Goal: Task Accomplishment & Management: Manage account settings

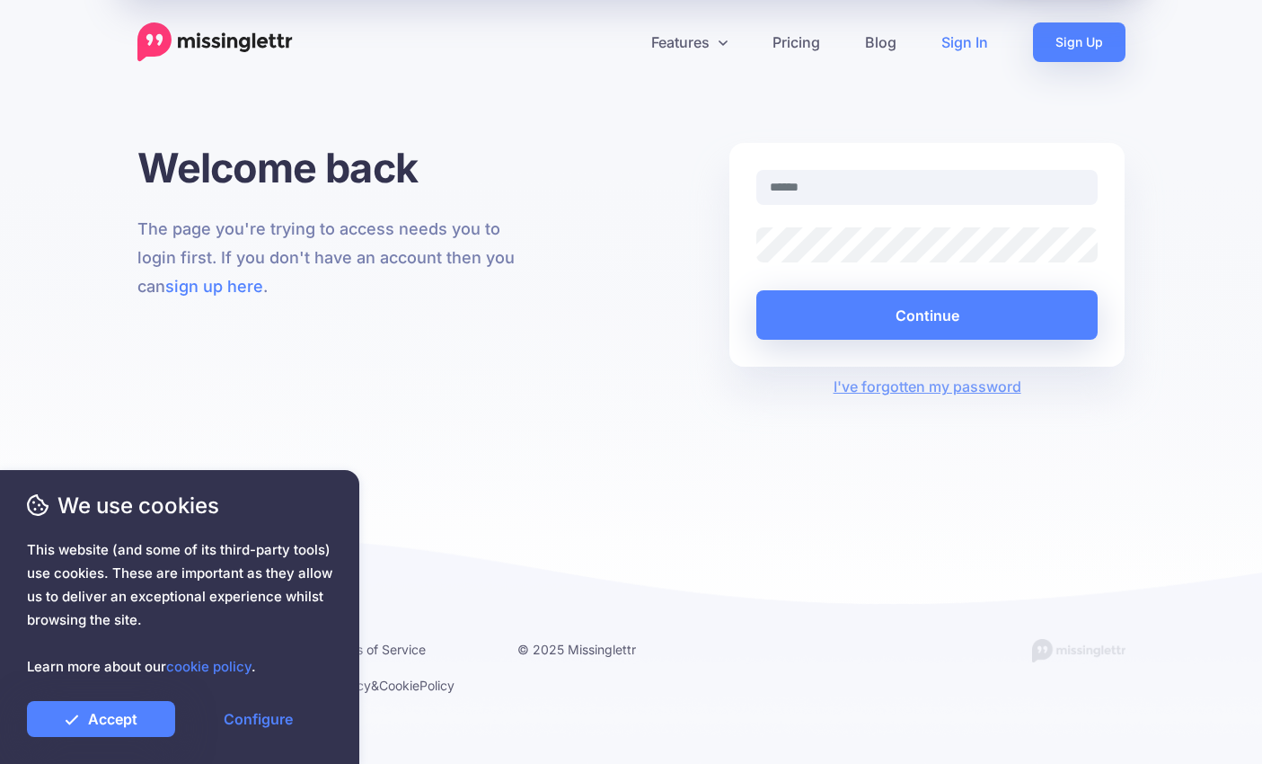
click at [871, 179] on input "text" at bounding box center [928, 187] width 342 height 35
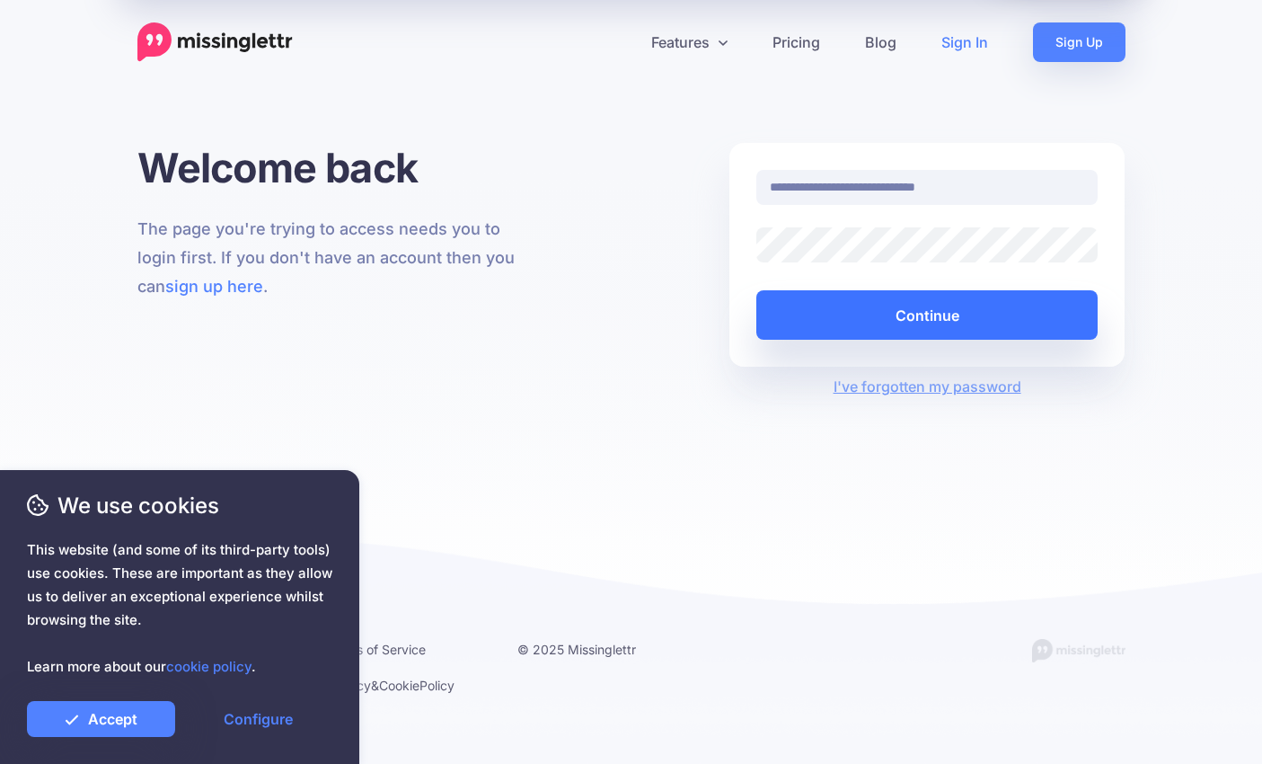
type input "**********"
click at [885, 308] on button "Continue" at bounding box center [928, 314] width 342 height 49
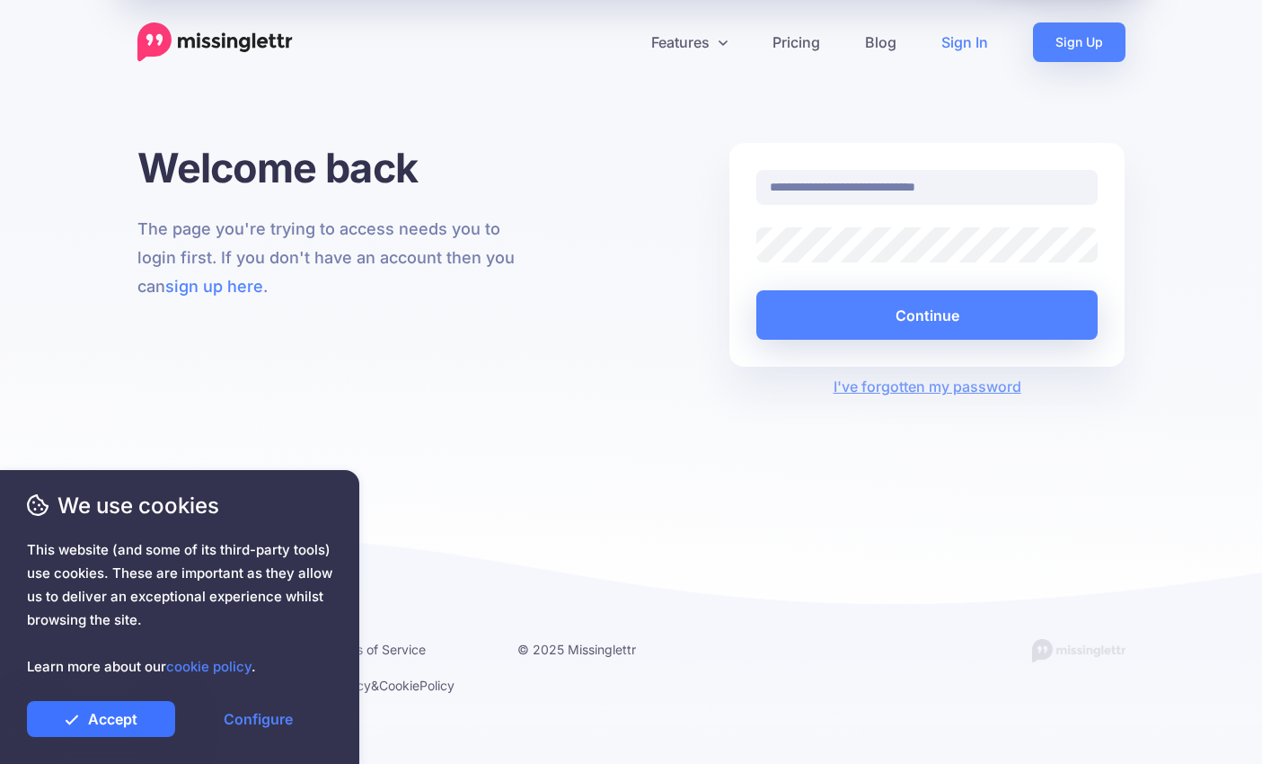
click at [128, 718] on link "Accept" at bounding box center [101, 719] width 148 height 36
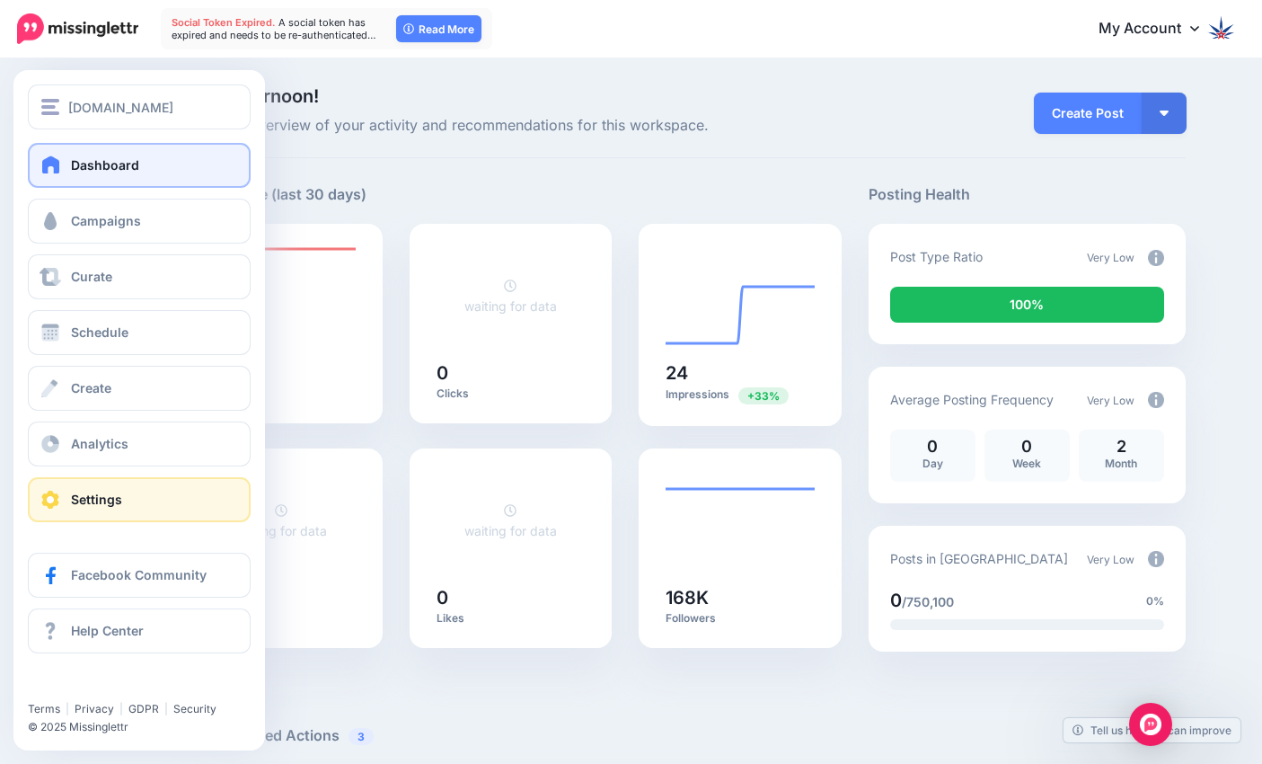
click at [136, 492] on link "Settings" at bounding box center [139, 499] width 223 height 45
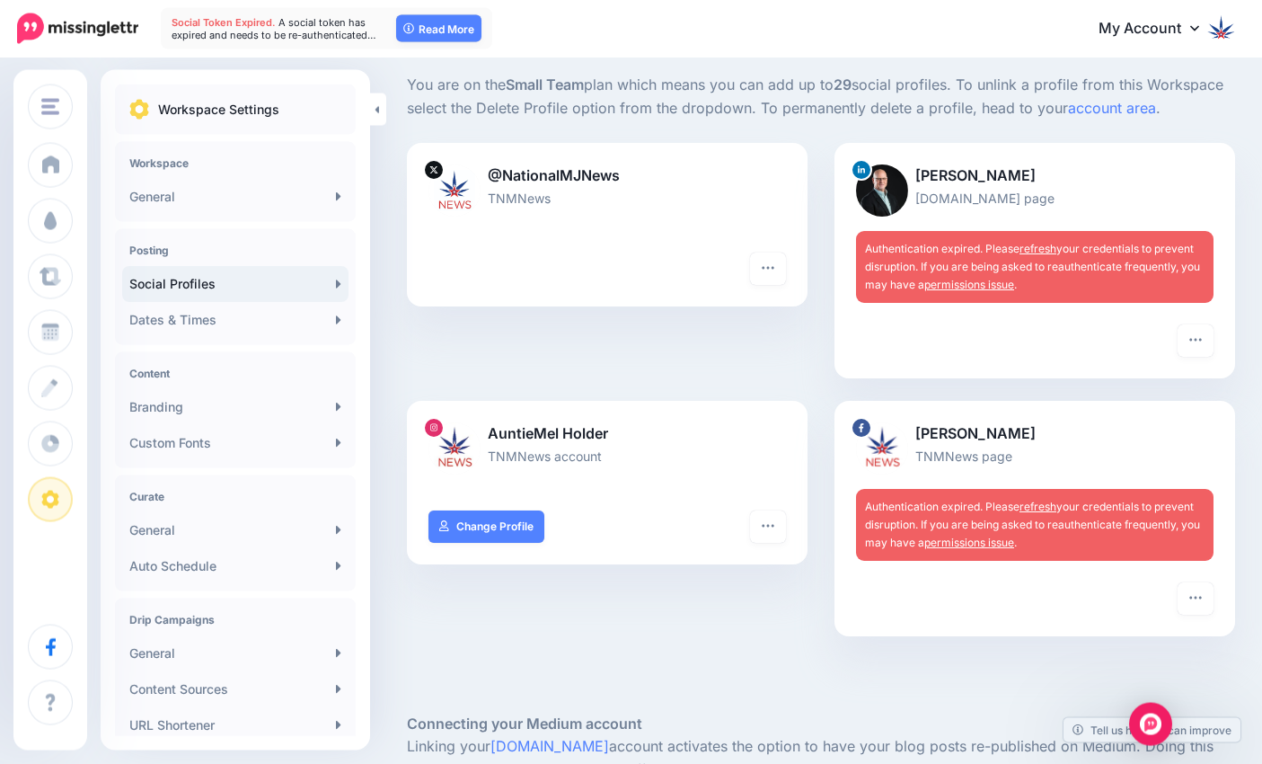
scroll to position [183, 0]
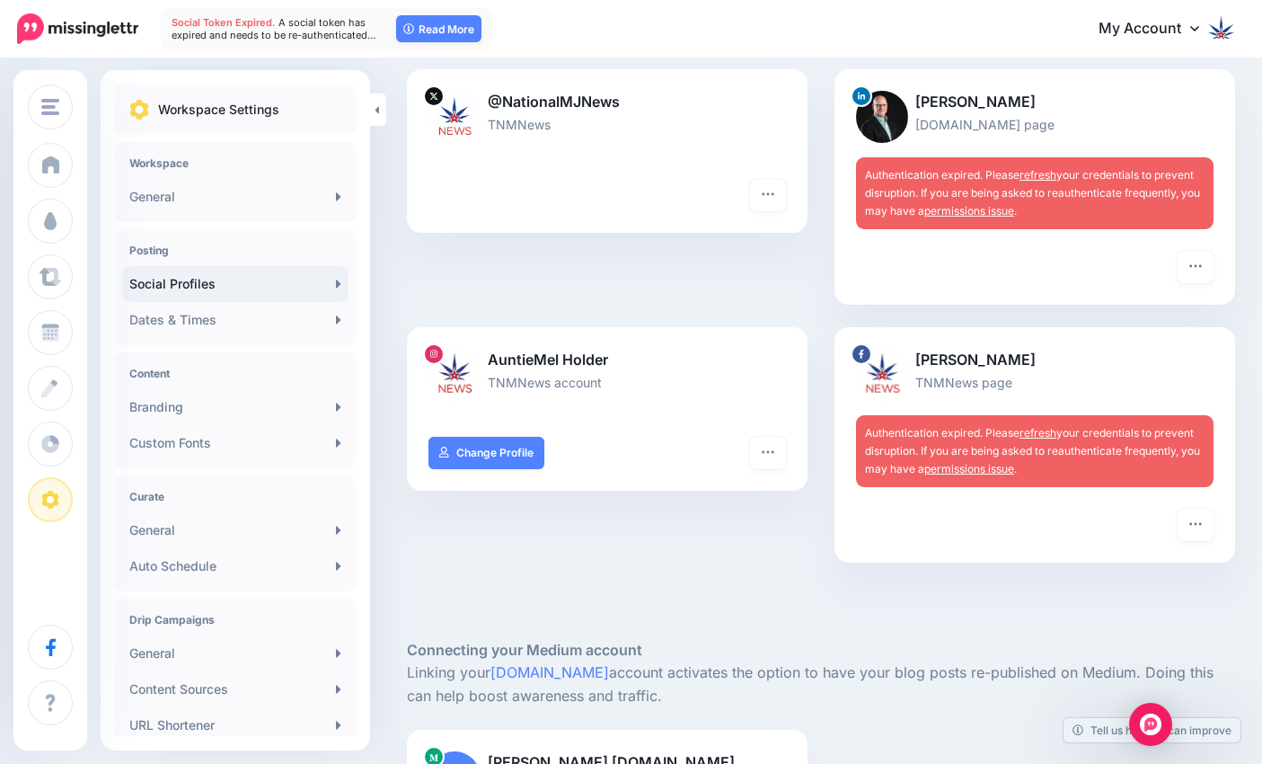
click at [1036, 432] on link "refresh" at bounding box center [1038, 432] width 37 height 13
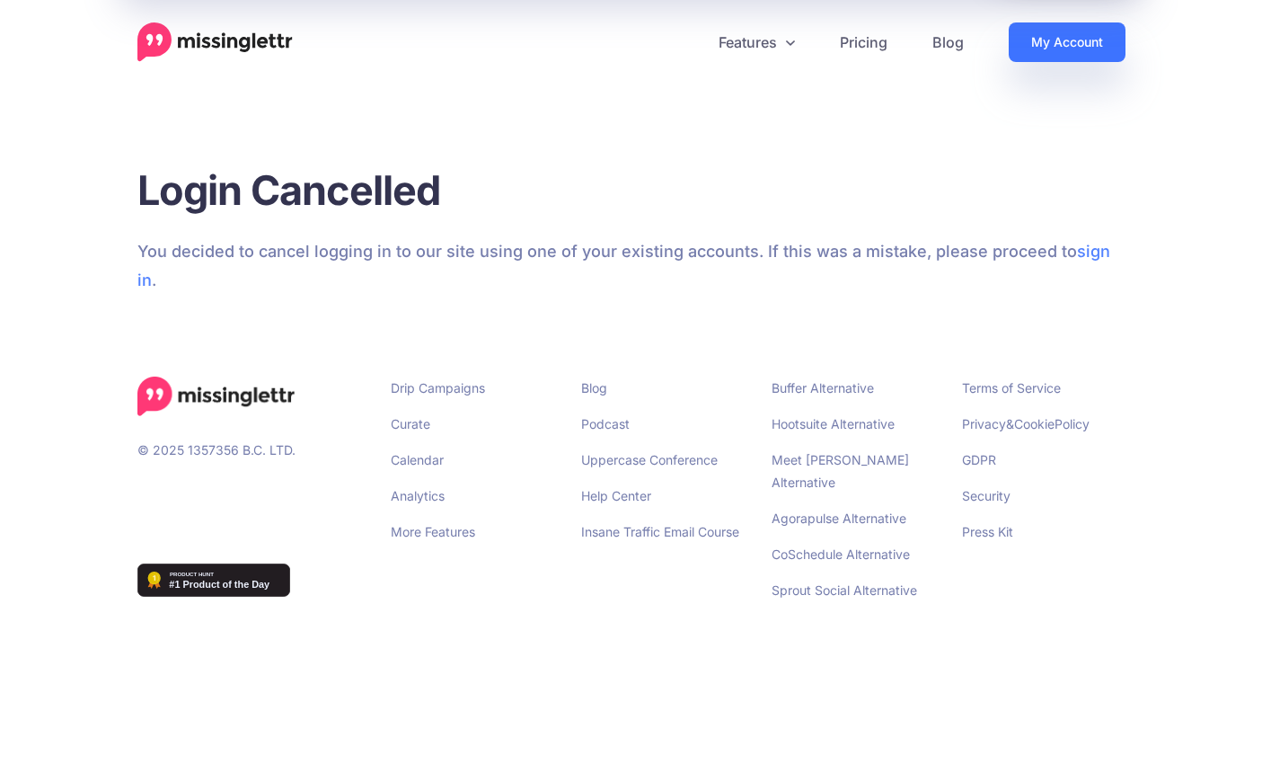
click at [1031, 38] on link "My Account" at bounding box center [1067, 42] width 117 height 40
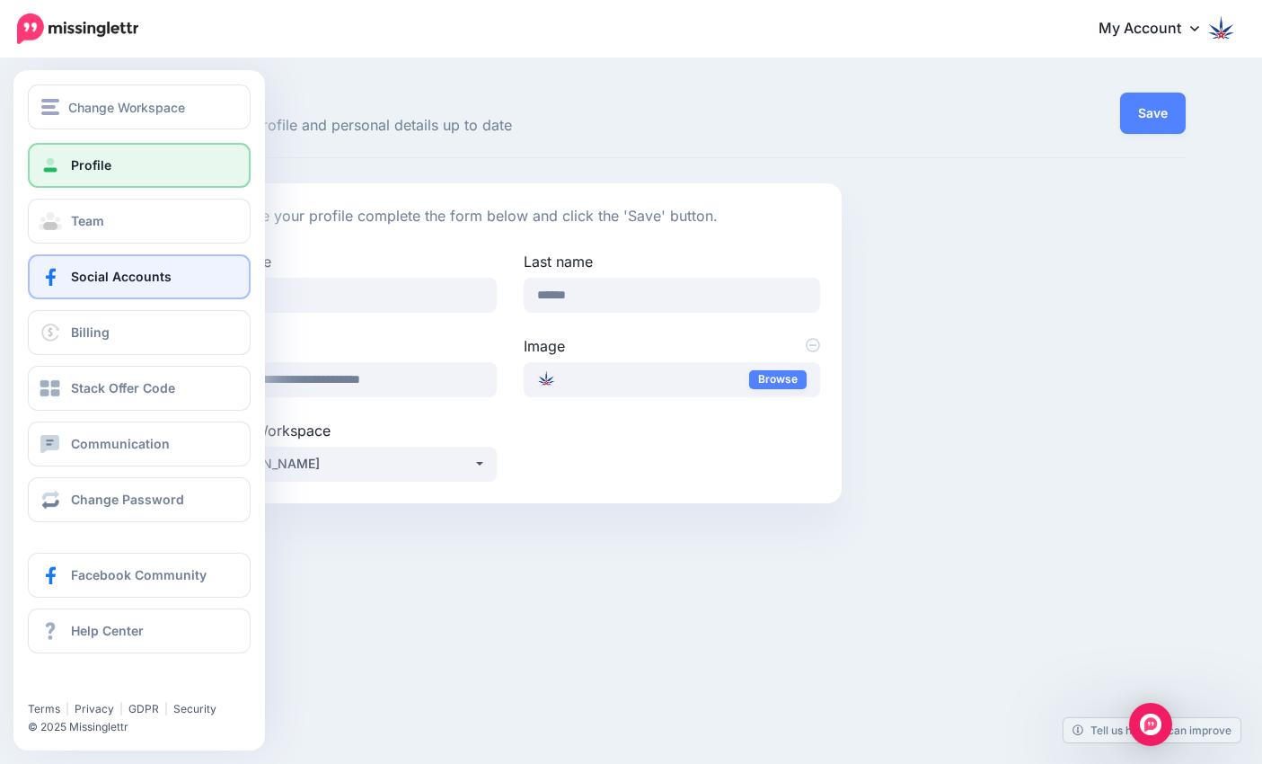
click at [118, 267] on link "Social Accounts" at bounding box center [139, 276] width 223 height 45
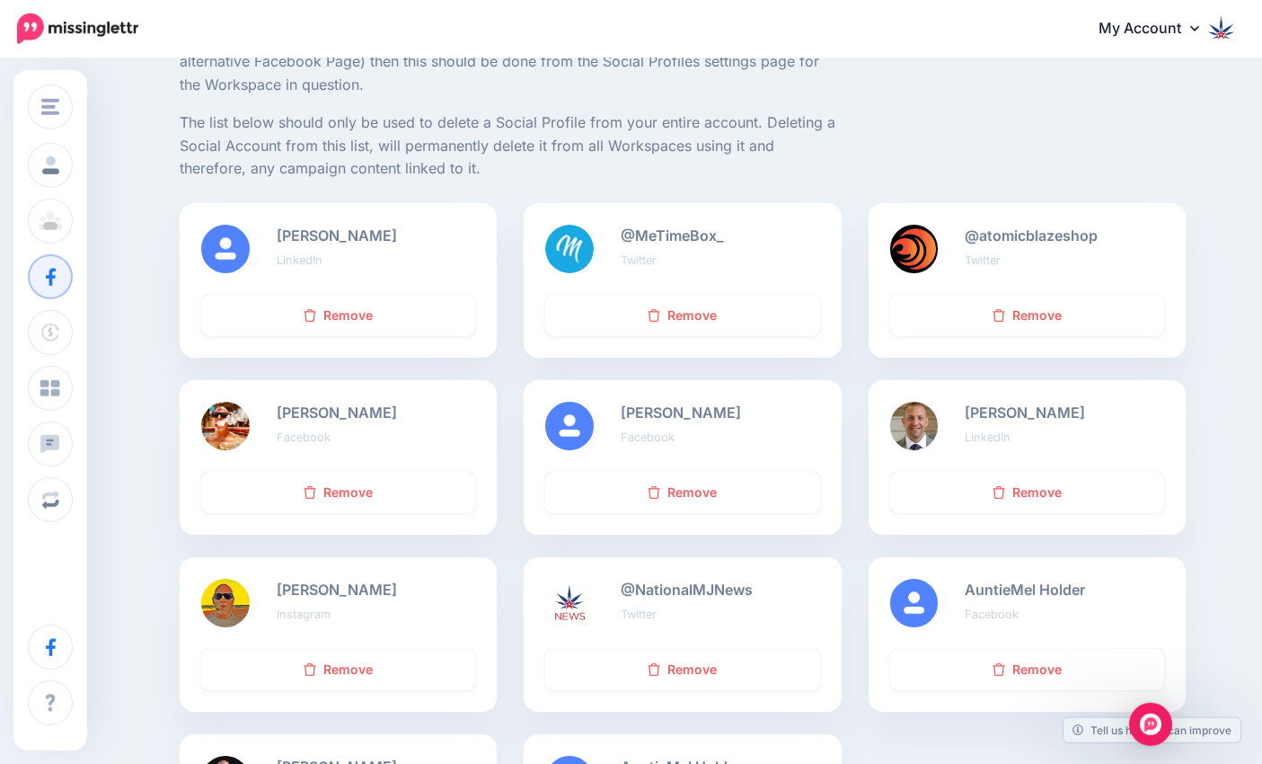
scroll to position [183, 0]
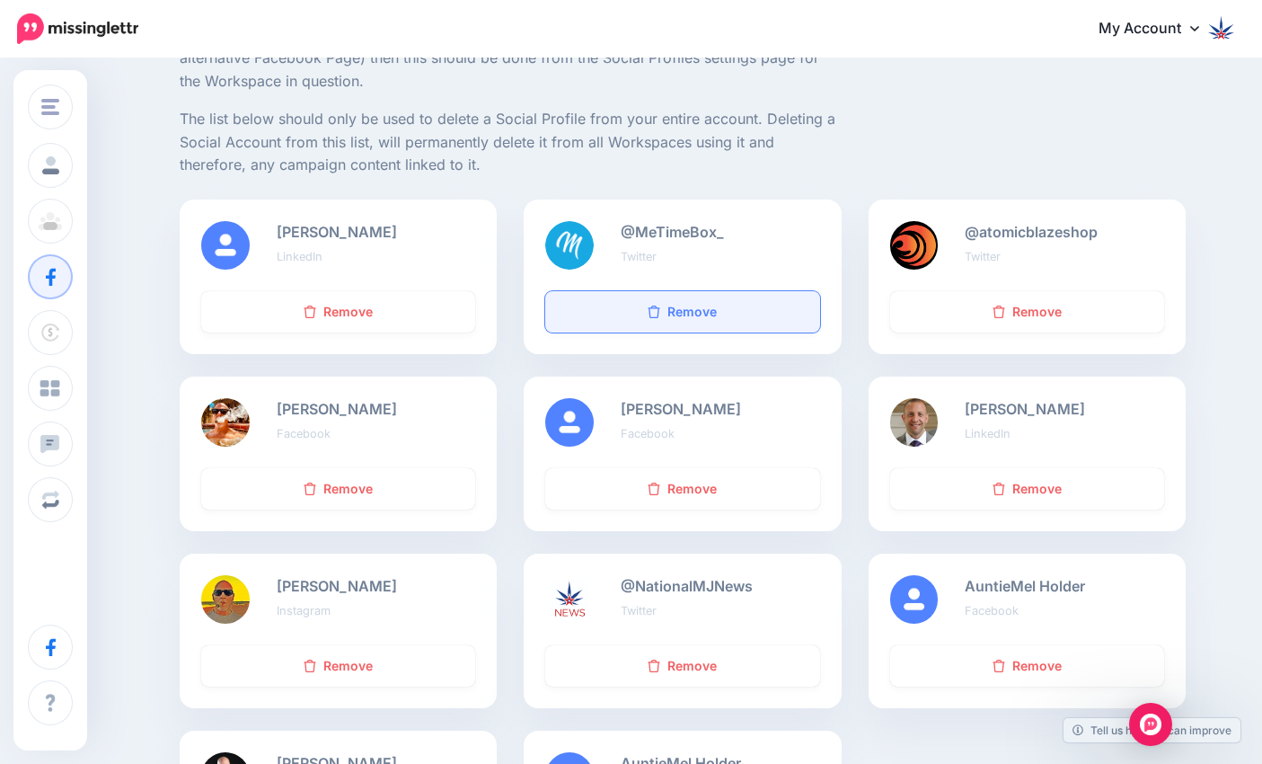
click at [743, 295] on link "Remove" at bounding box center [682, 311] width 274 height 41
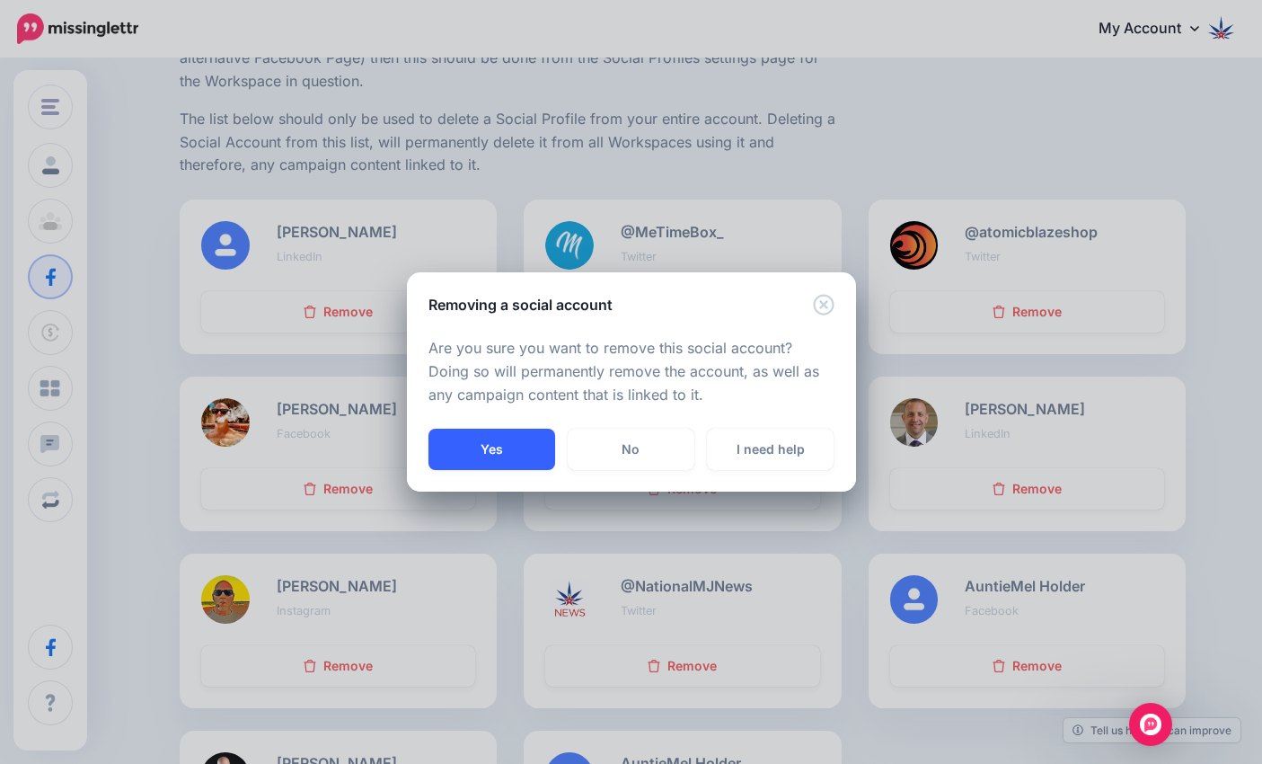
click at [495, 447] on button "Yes" at bounding box center [492, 449] width 127 height 41
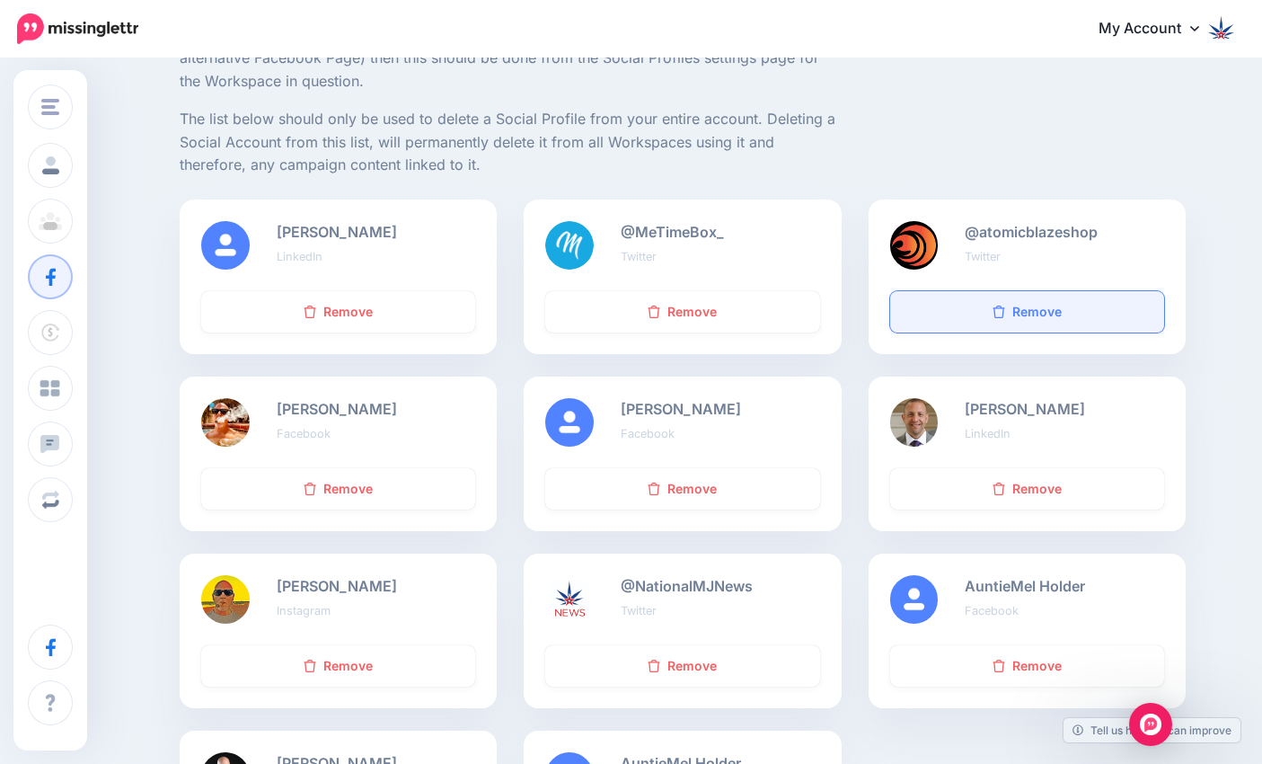
click at [967, 291] on link "Remove" at bounding box center [1027, 311] width 274 height 41
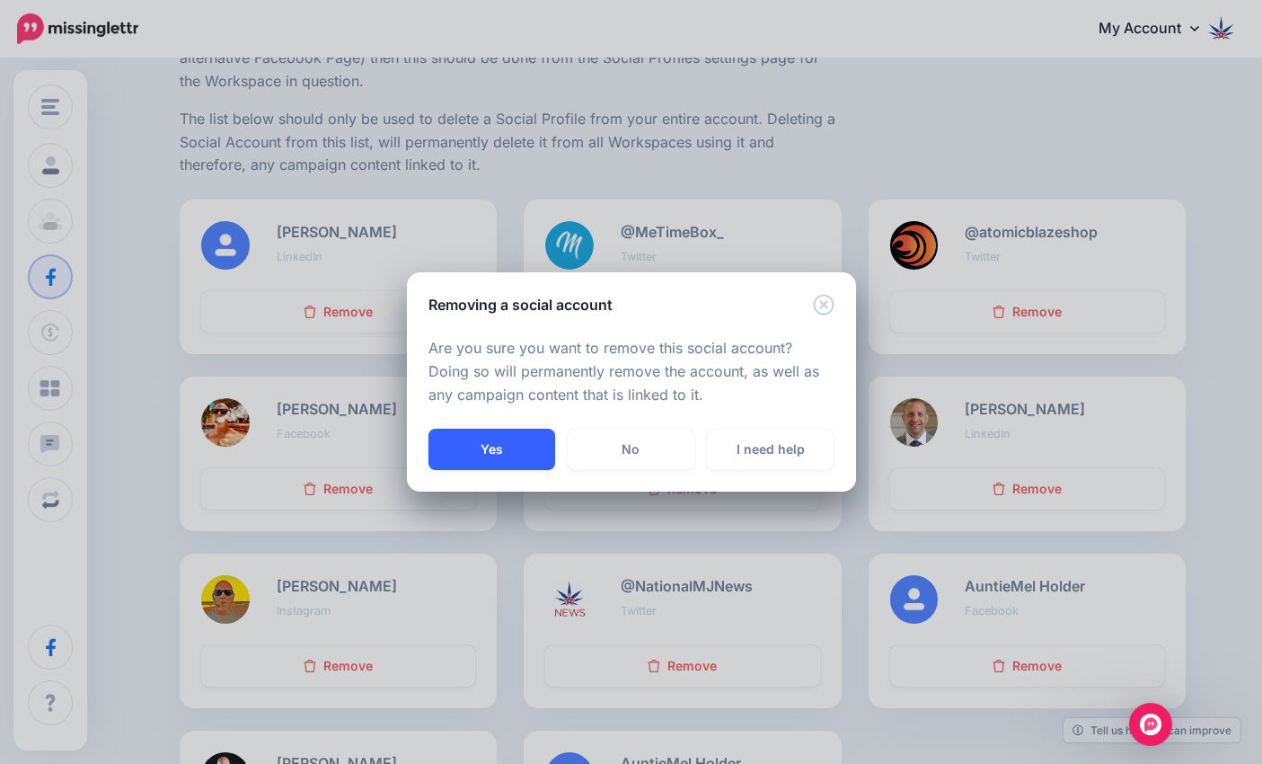
click at [500, 446] on button "Yes" at bounding box center [492, 449] width 127 height 41
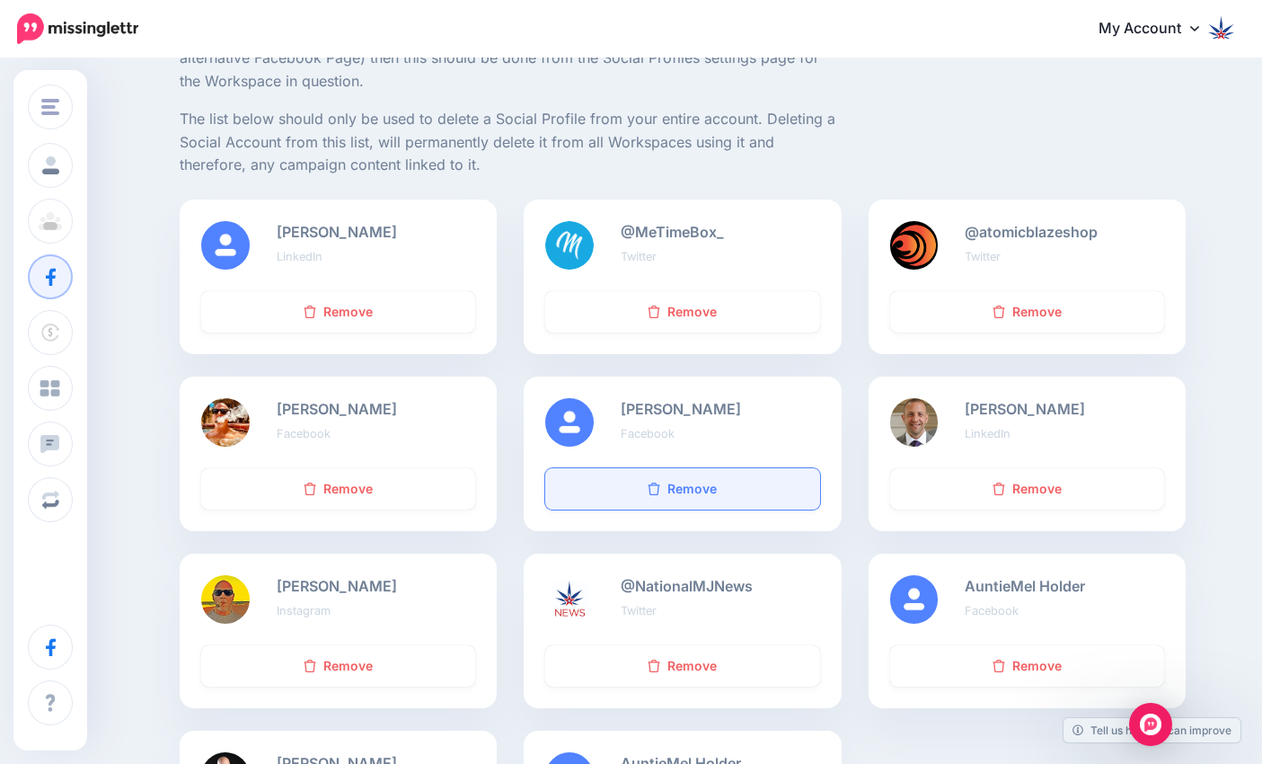
click at [686, 472] on link "Remove" at bounding box center [682, 488] width 274 height 41
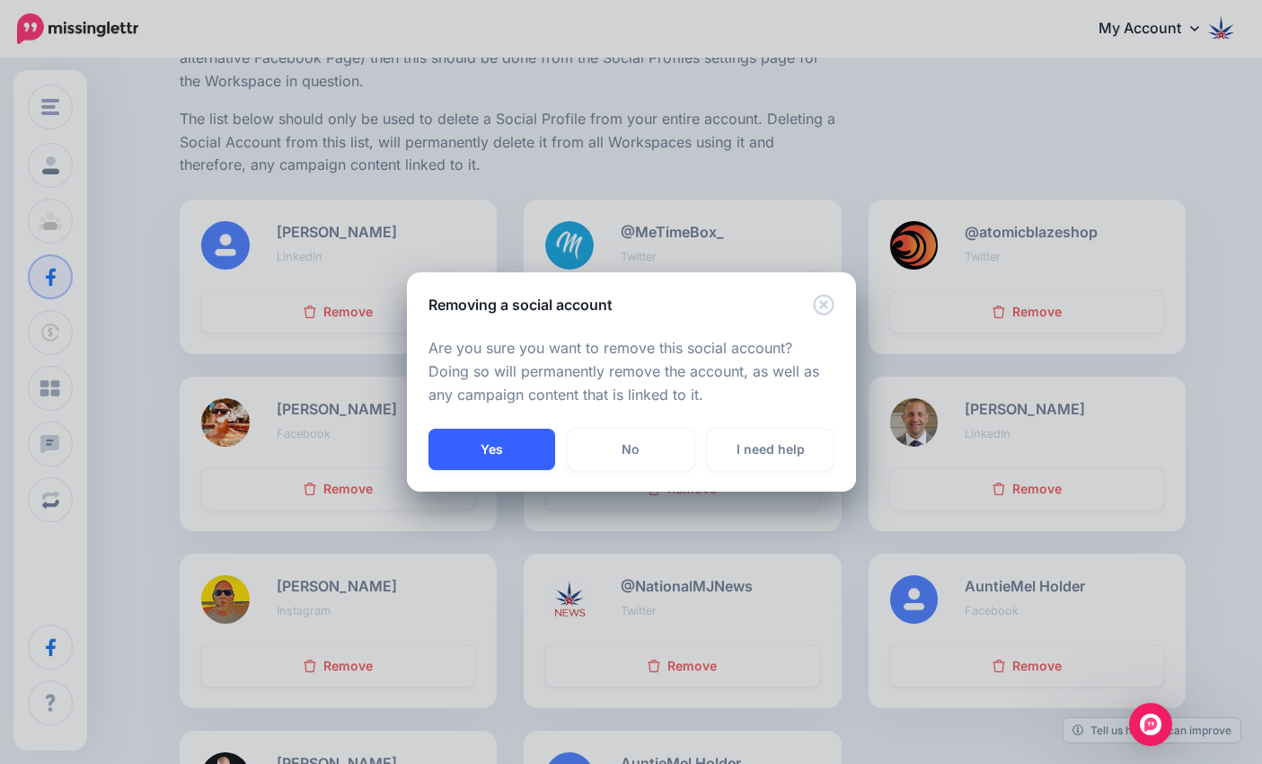
click at [484, 452] on button "Yes" at bounding box center [492, 449] width 127 height 41
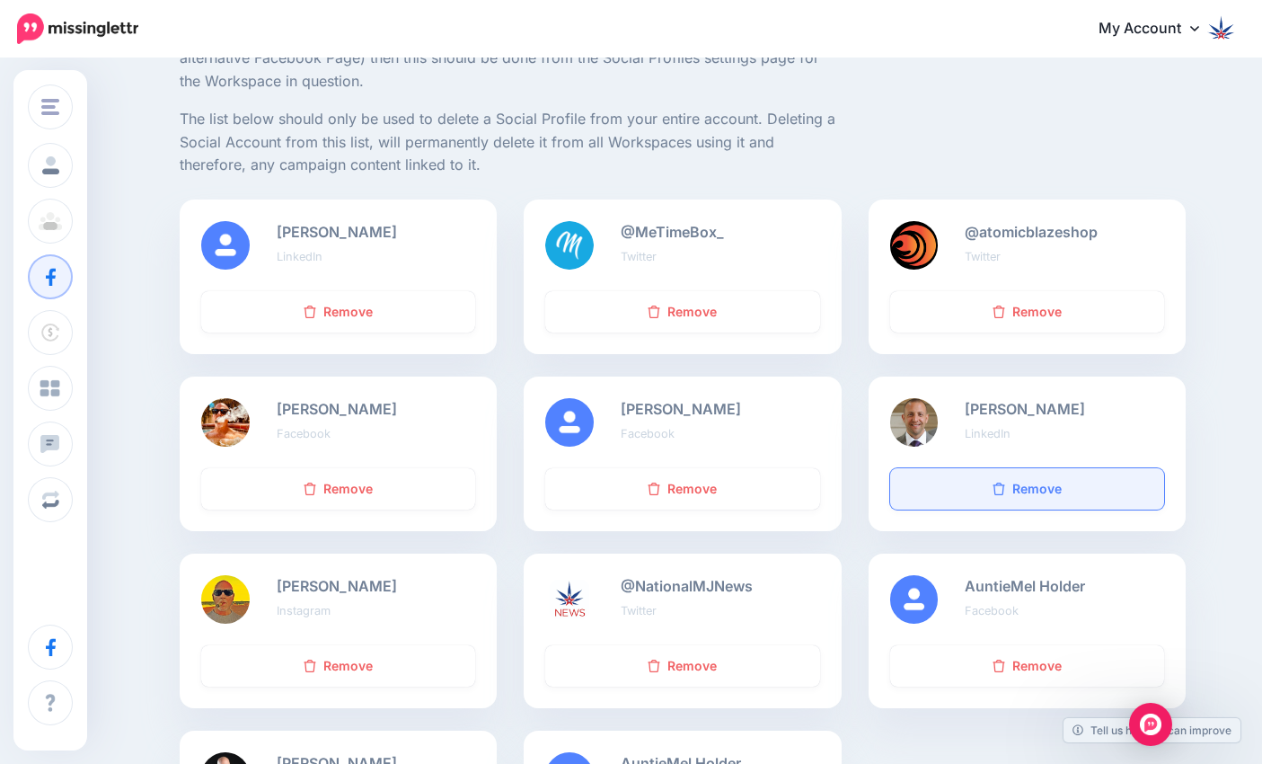
click at [1002, 483] on icon at bounding box center [999, 489] width 13 height 13
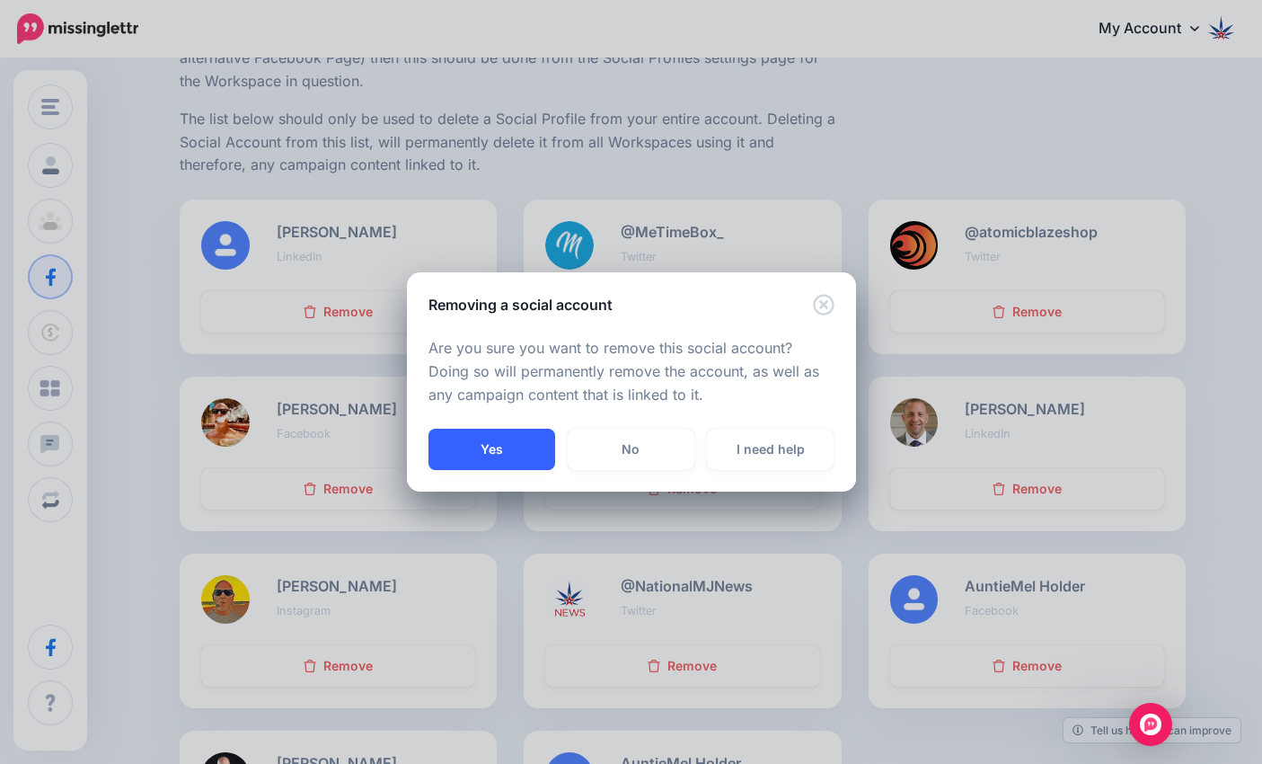
click at [509, 447] on button "Yes" at bounding box center [492, 449] width 127 height 41
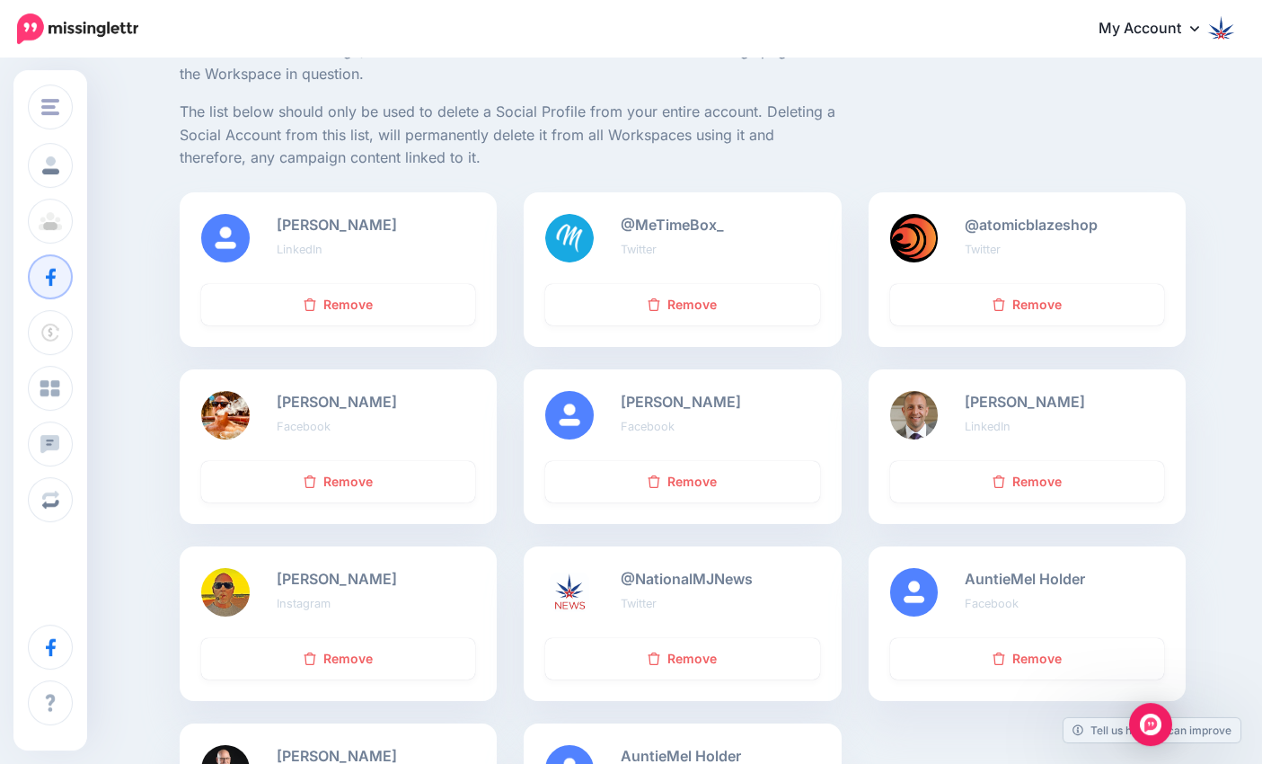
scroll to position [235, 0]
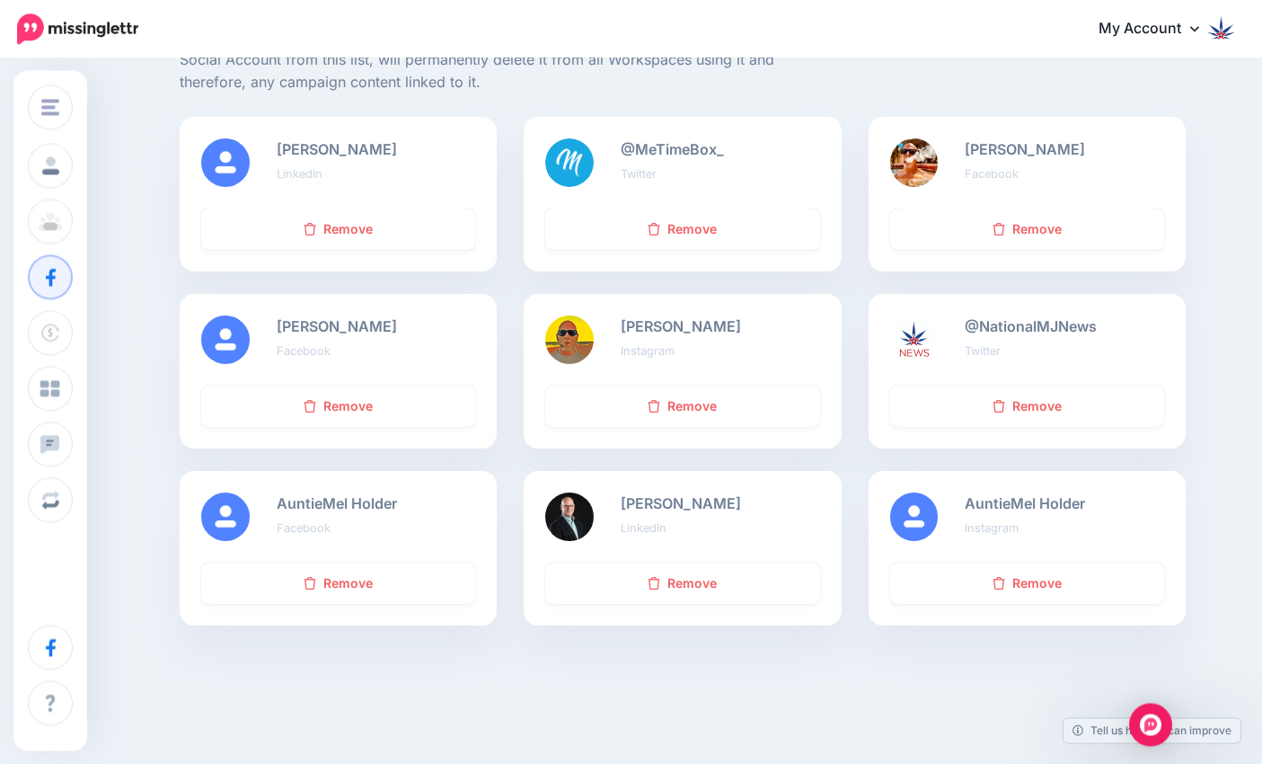
scroll to position [307, 0]
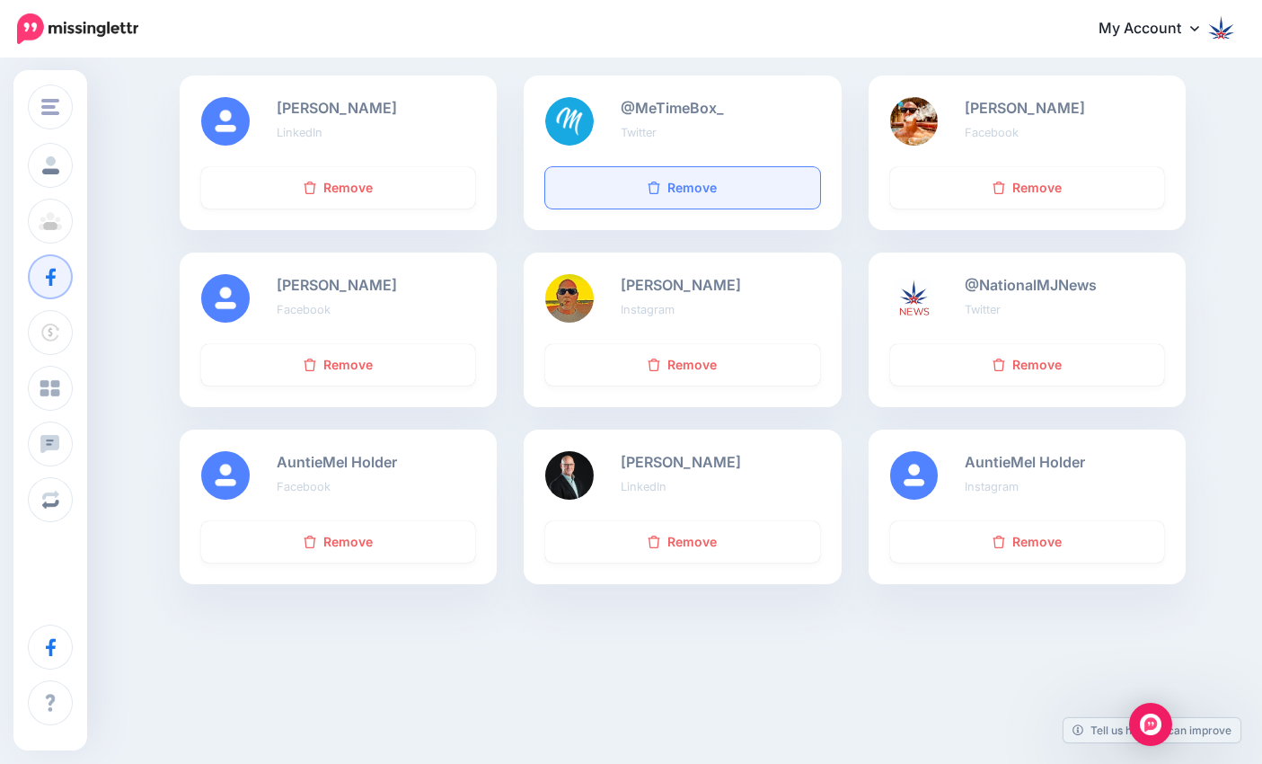
click at [688, 167] on link "Remove" at bounding box center [682, 187] width 274 height 41
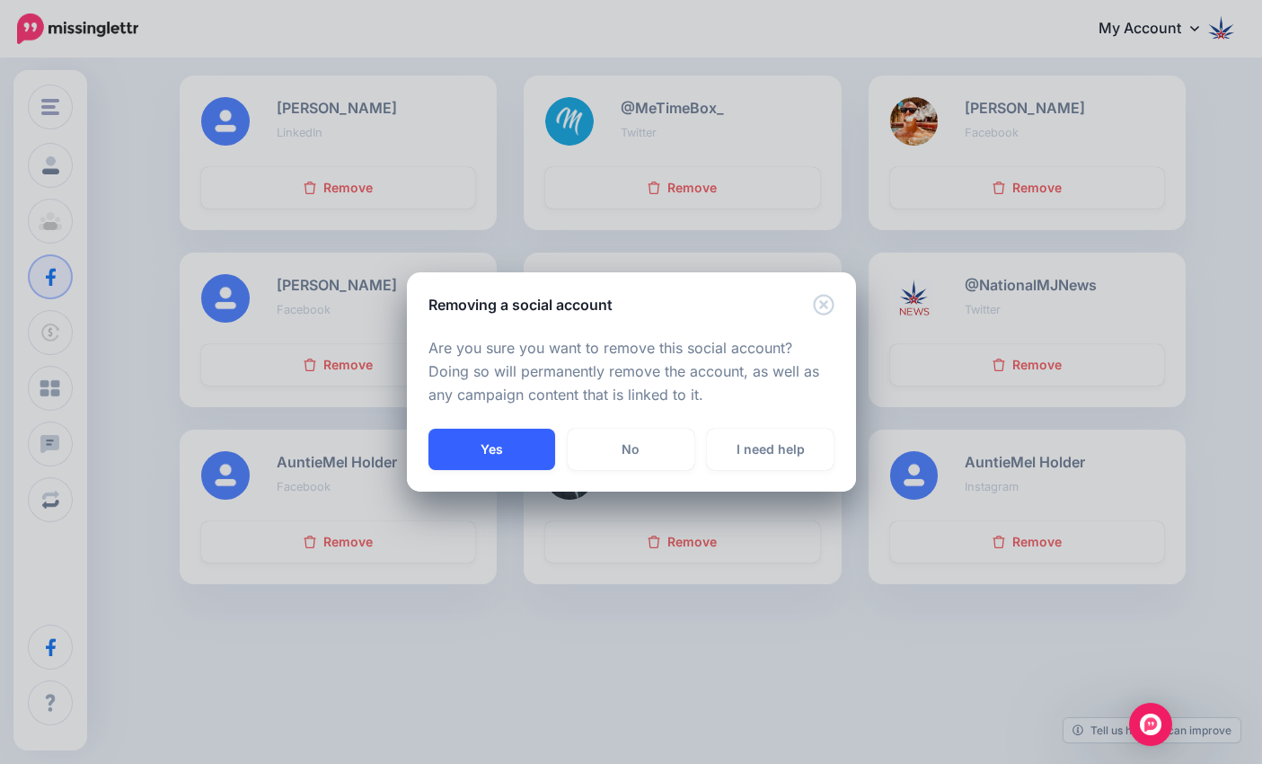
click at [492, 454] on button "Yes" at bounding box center [492, 449] width 127 height 41
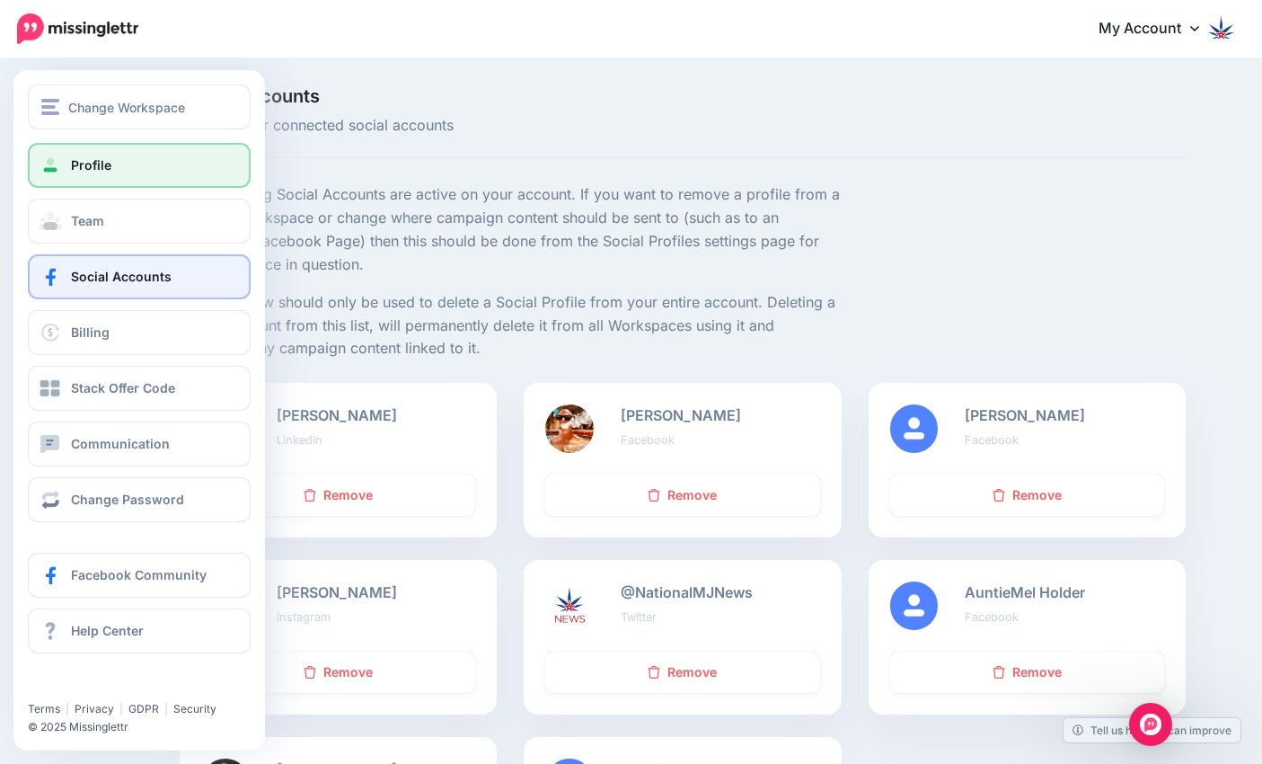
click at [96, 161] on span "Profile" at bounding box center [91, 164] width 40 height 15
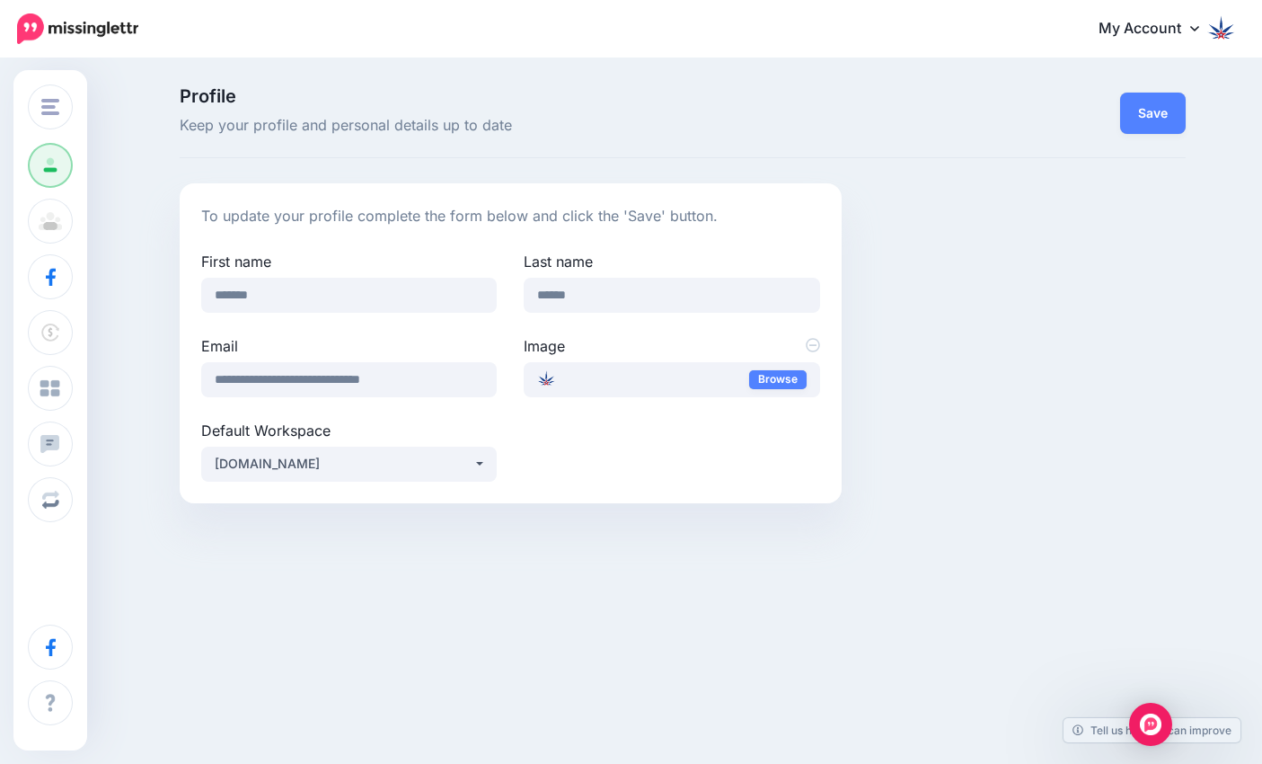
click at [1227, 40] on img at bounding box center [1221, 27] width 29 height 29
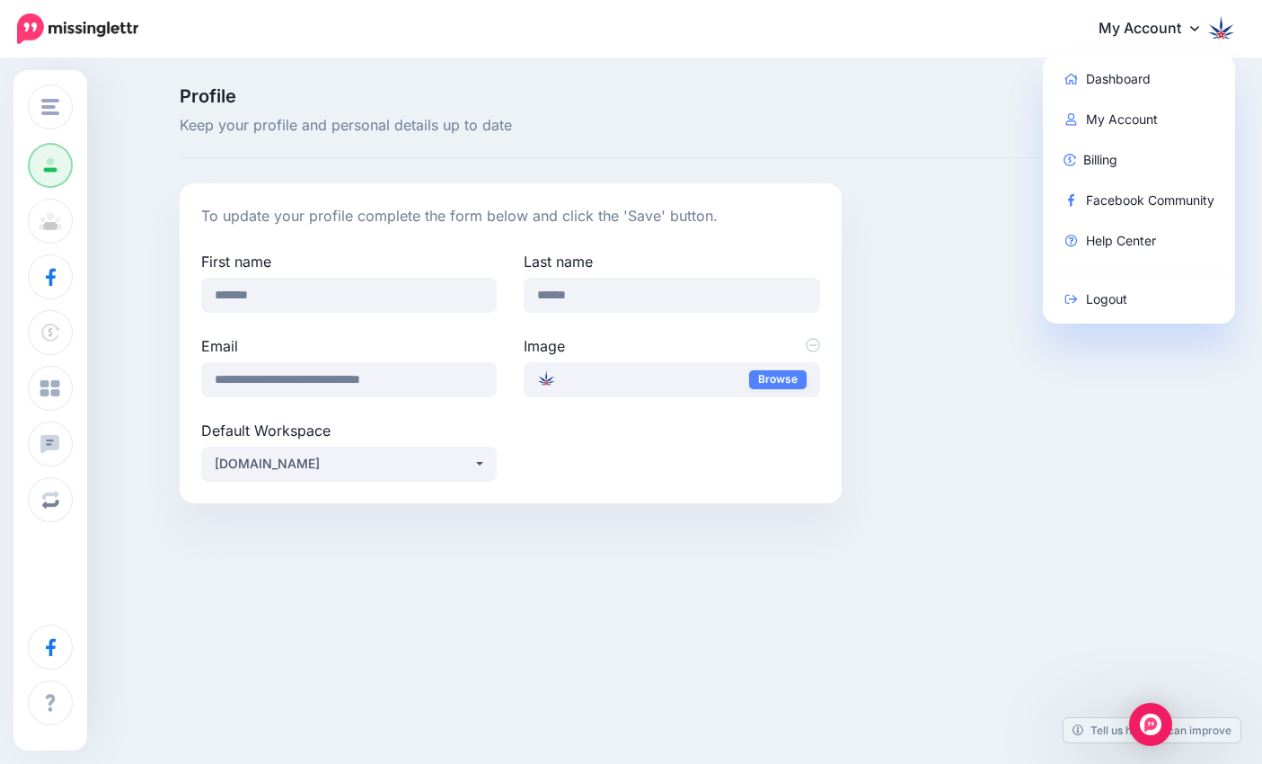
click at [128, 301] on div "Profile Keep your profile and personal details up to date Save To update your p…" at bounding box center [631, 301] width 1262 height 483
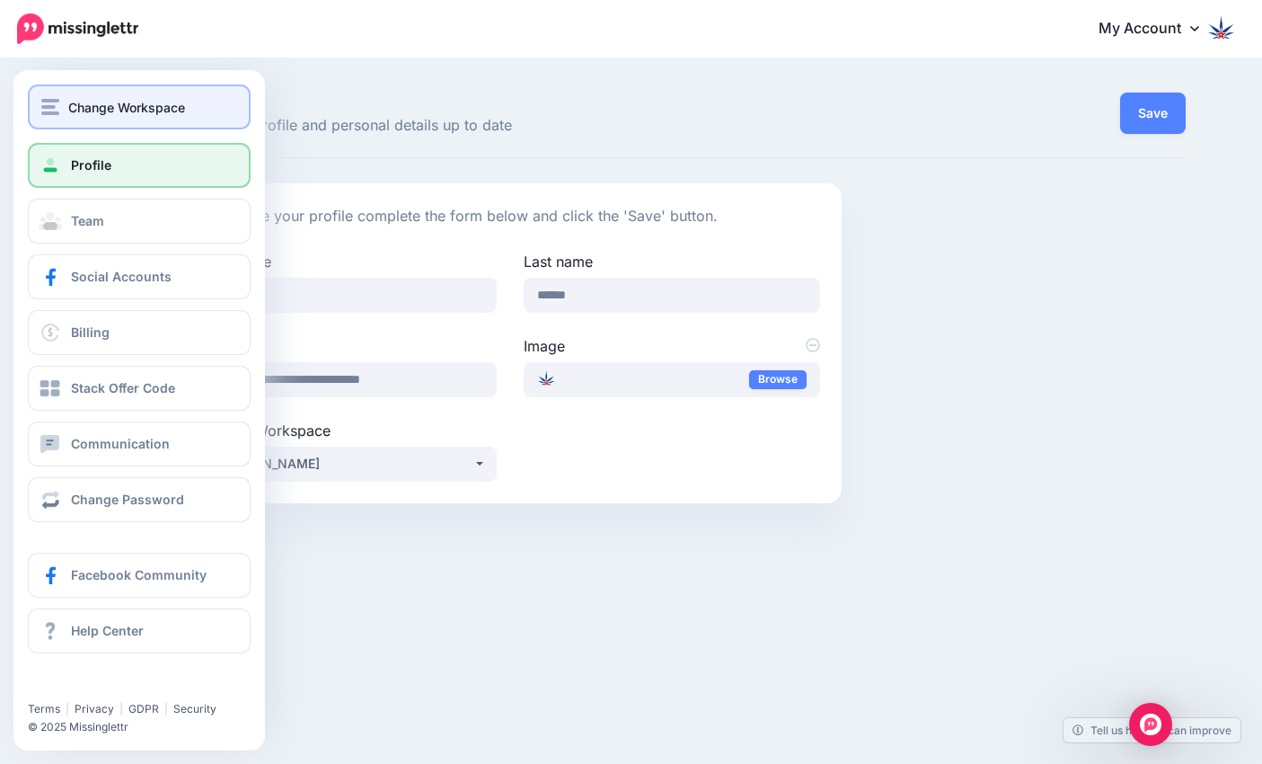
click at [59, 106] on div "Change Workspace" at bounding box center [139, 107] width 196 height 21
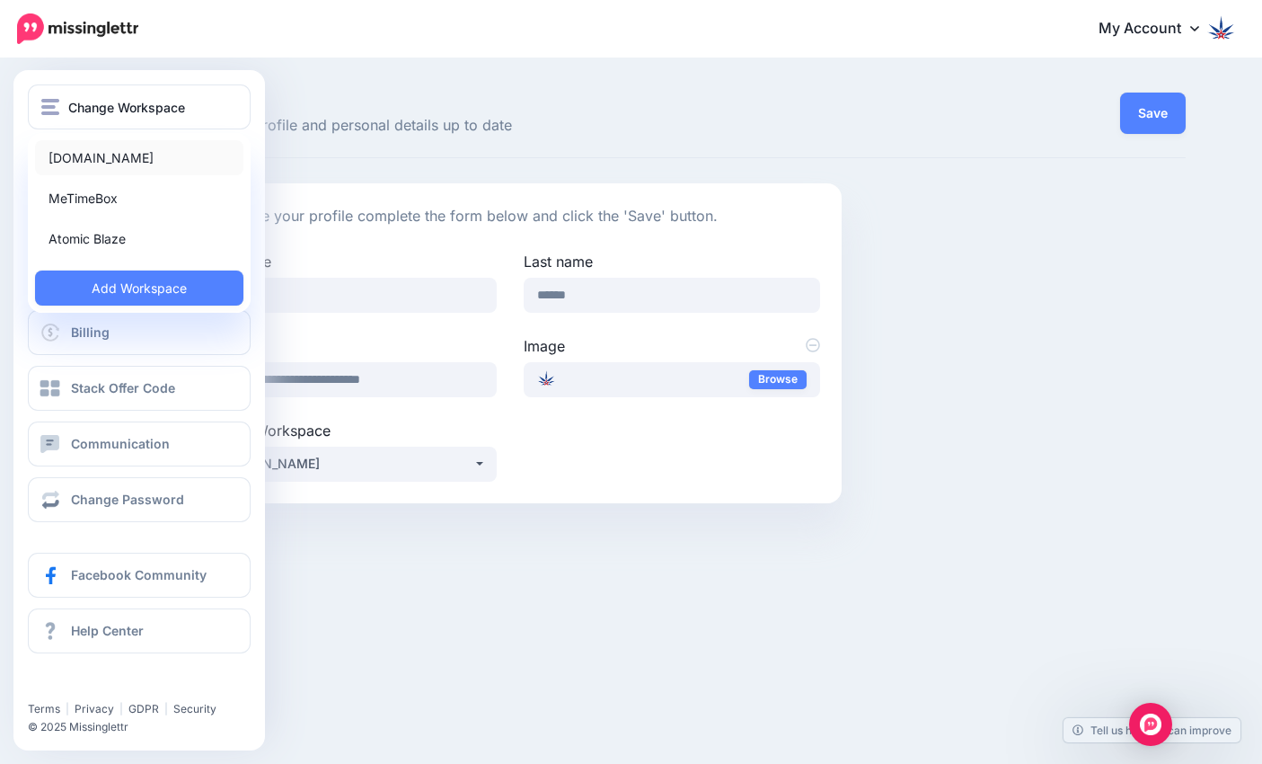
click at [74, 157] on link "[DOMAIN_NAME]" at bounding box center [139, 157] width 208 height 35
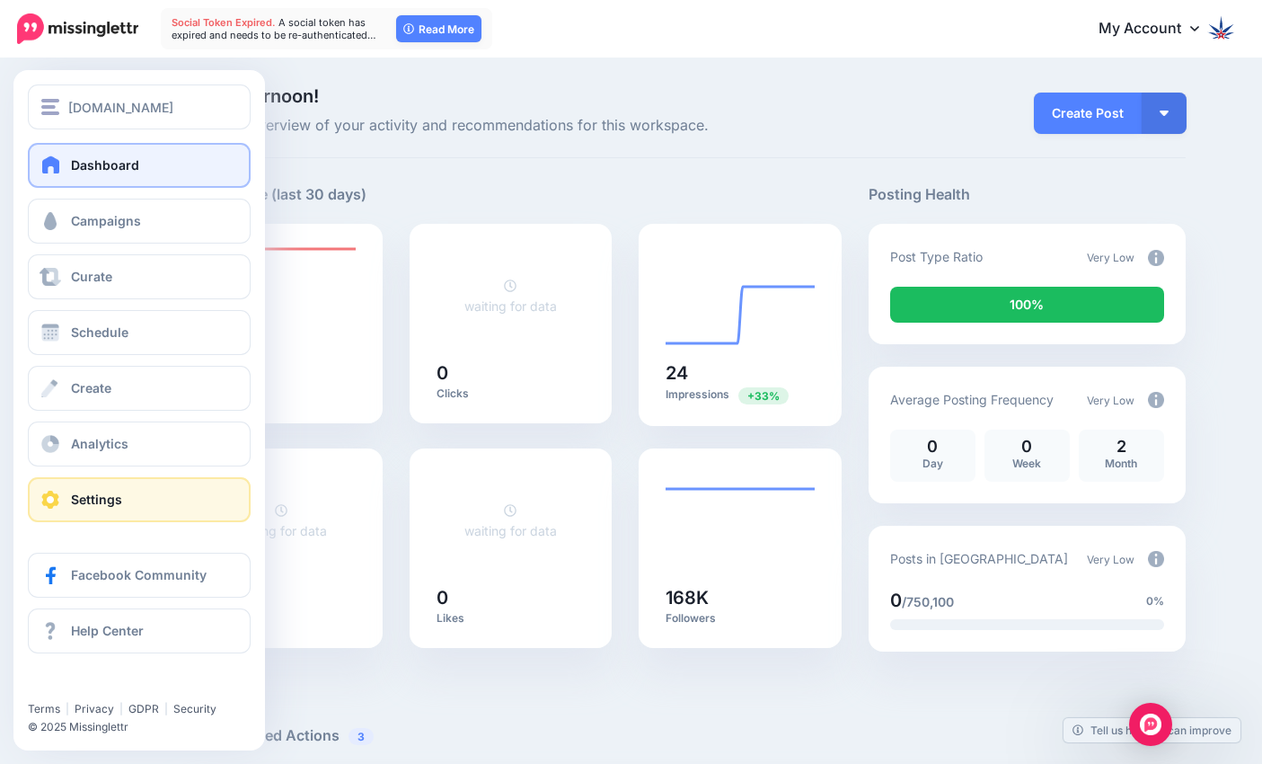
click at [114, 486] on link "Settings" at bounding box center [139, 499] width 223 height 45
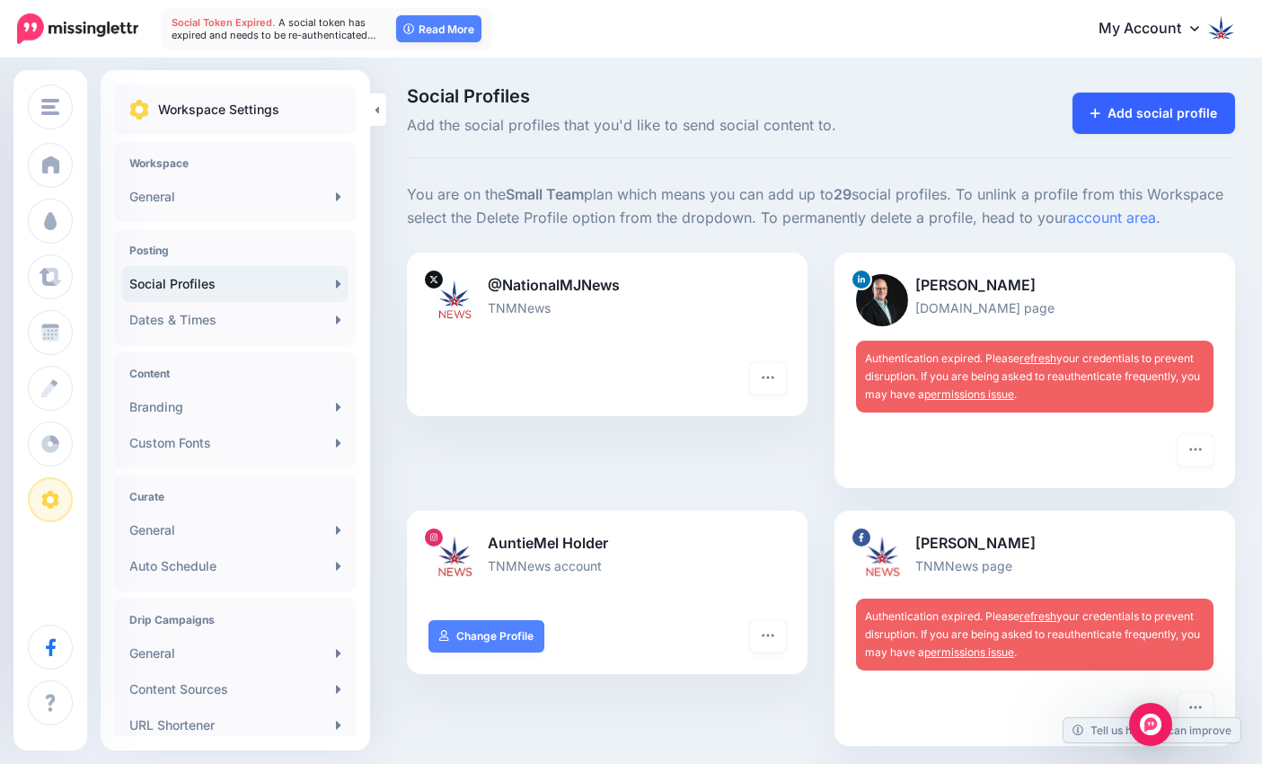
click at [1150, 107] on link "Add social profile" at bounding box center [1154, 113] width 163 height 41
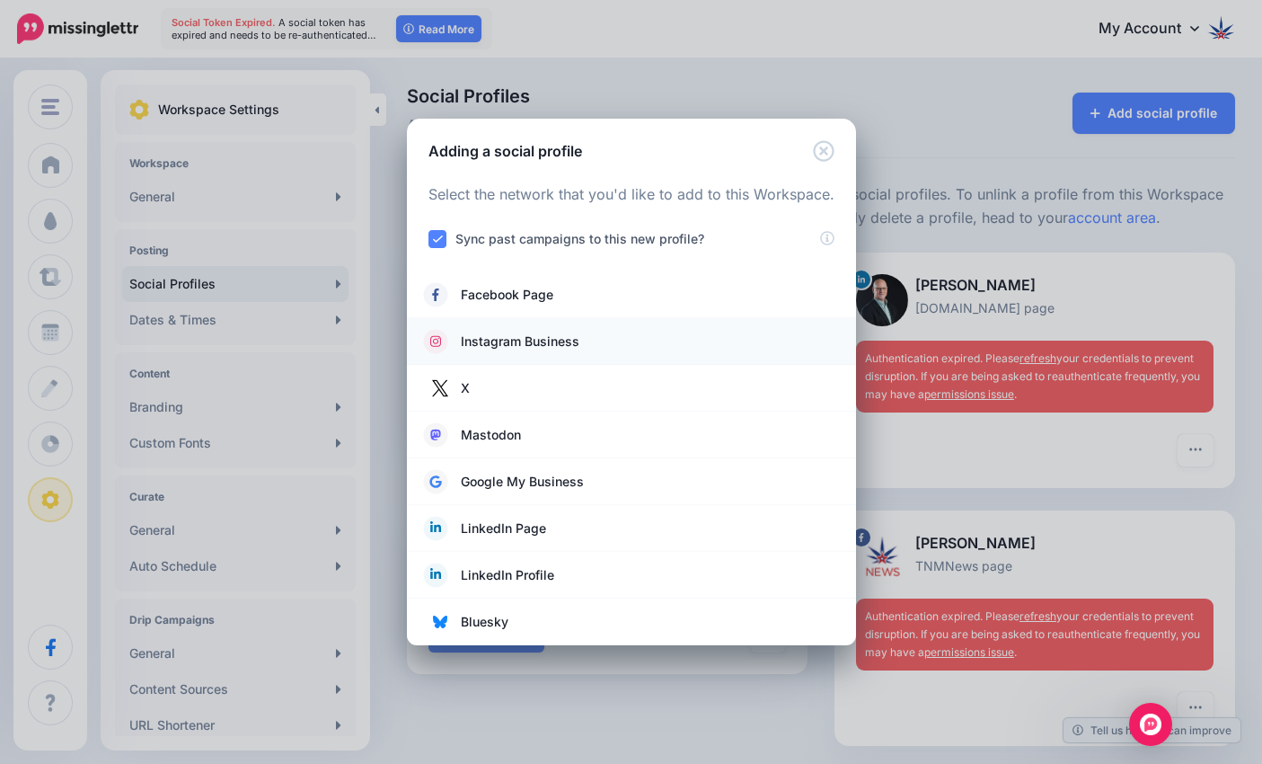
click at [510, 340] on span "Instagram Business" at bounding box center [520, 342] width 119 height 22
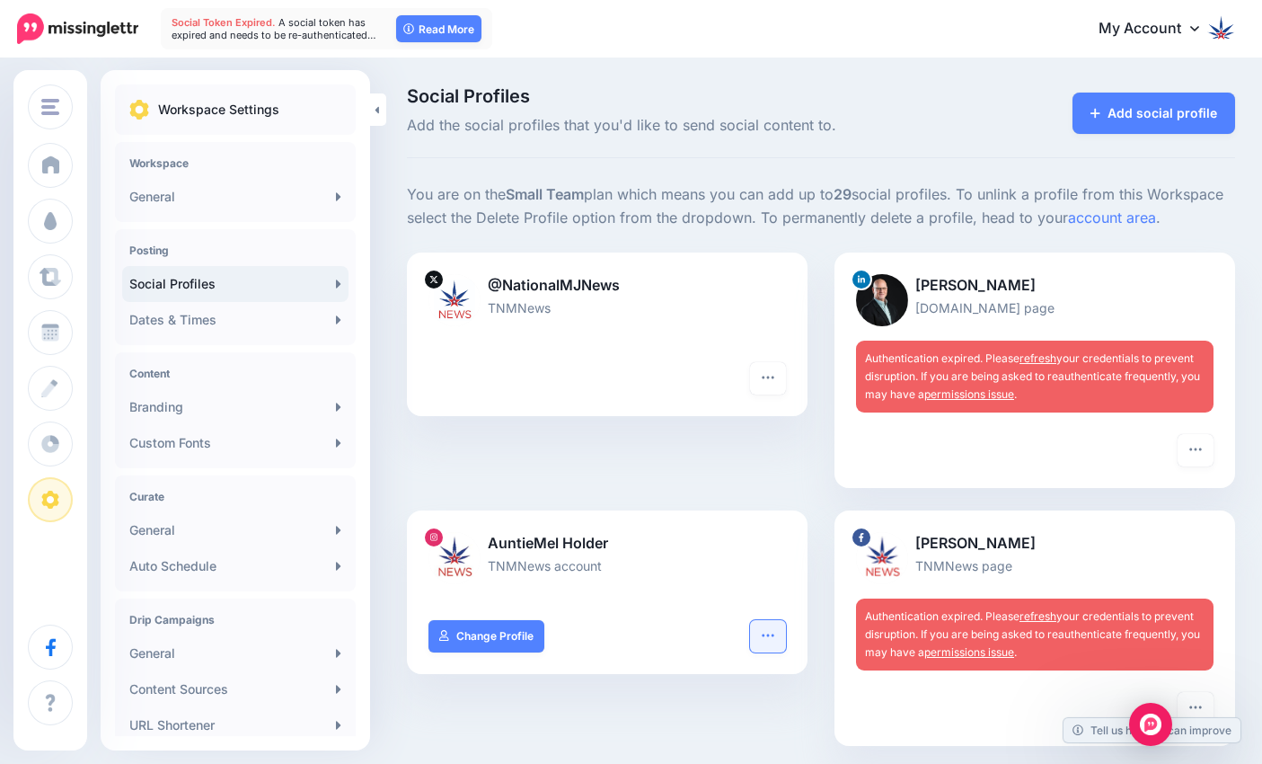
click at [761, 636] on icon "button" at bounding box center [768, 635] width 14 height 14
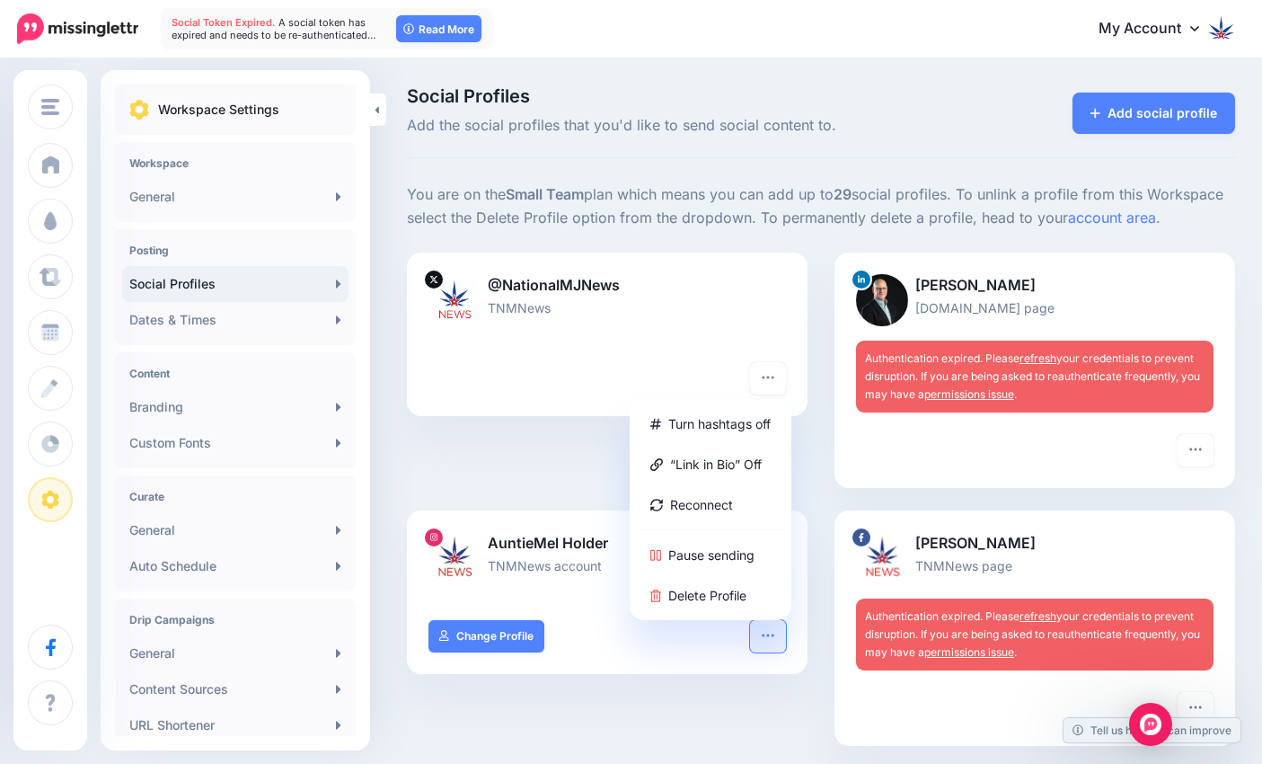
click at [721, 678] on div at bounding box center [607, 685] width 401 height 22
